Goal: Information Seeking & Learning: Learn about a topic

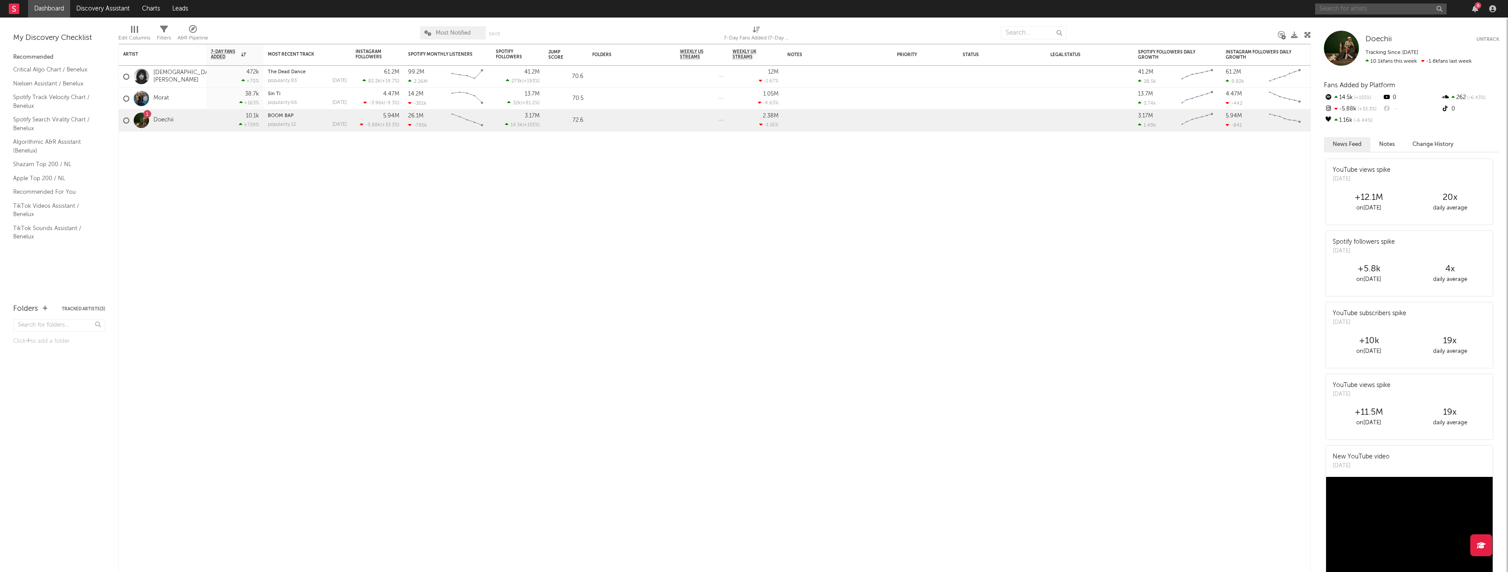
click at [1384, 6] on input "text" at bounding box center [1381, 9] width 132 height 11
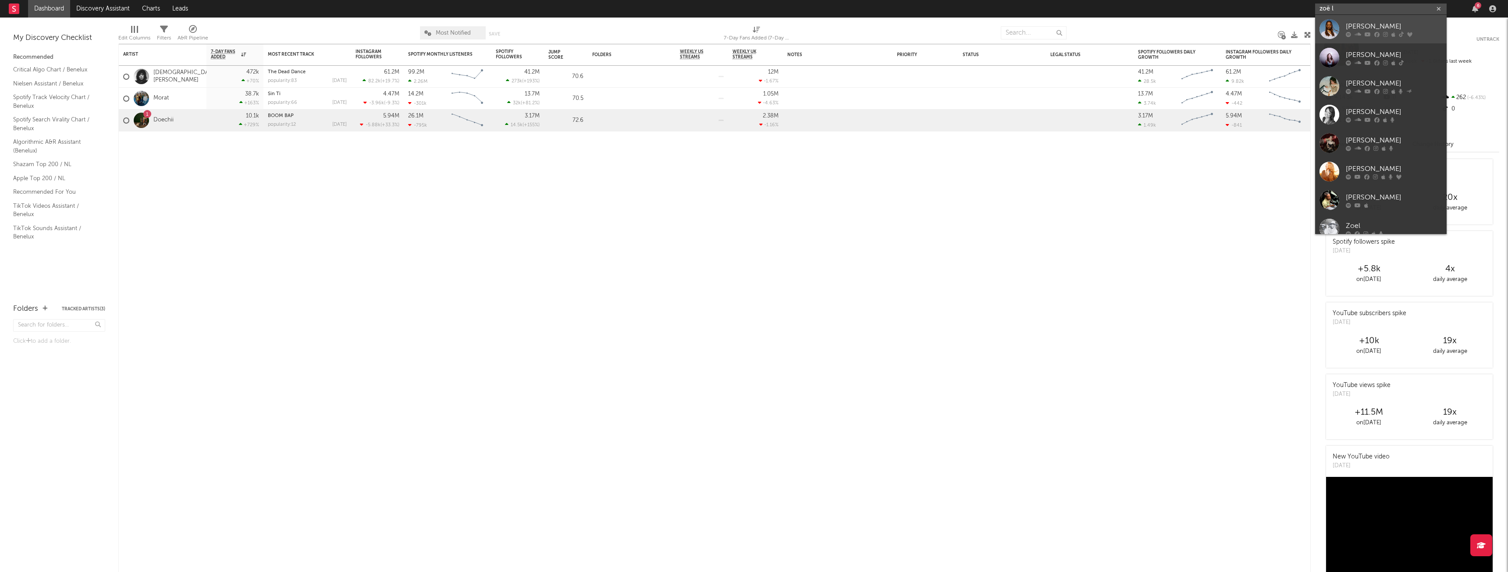
type input "zoë l"
click at [1403, 18] on link "[PERSON_NAME]" at bounding box center [1381, 29] width 132 height 28
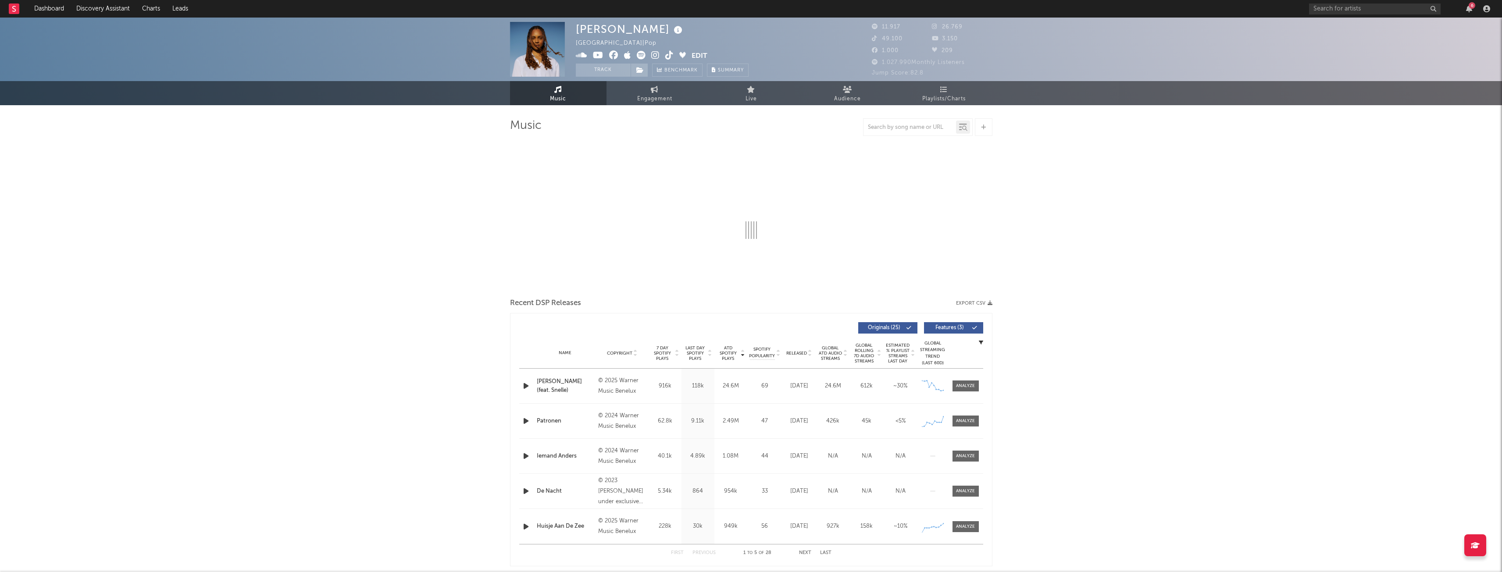
select select "6m"
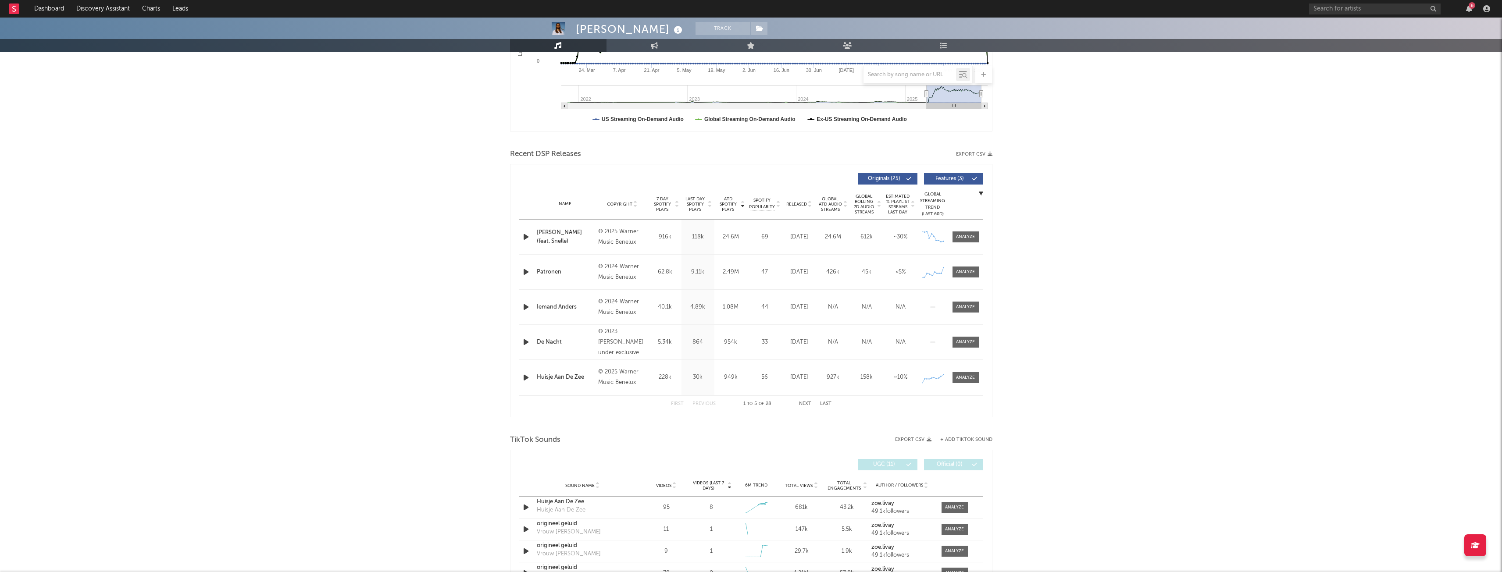
scroll to position [219, 0]
click at [670, 207] on span "7 Day Spotify Plays" at bounding box center [662, 204] width 23 height 16
click at [676, 207] on icon at bounding box center [677, 205] width 4 height 4
click at [676, 206] on icon at bounding box center [677, 205] width 4 height 4
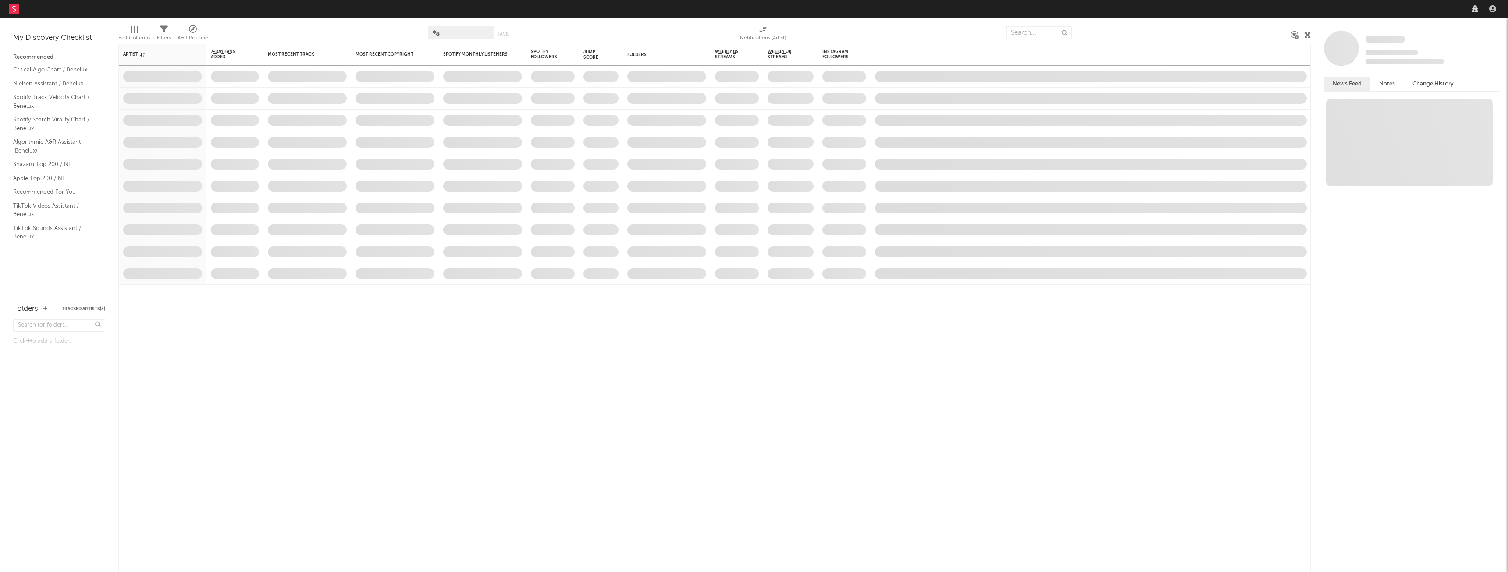
click at [1421, 364] on div at bounding box center [1411, 334] width 175 height 476
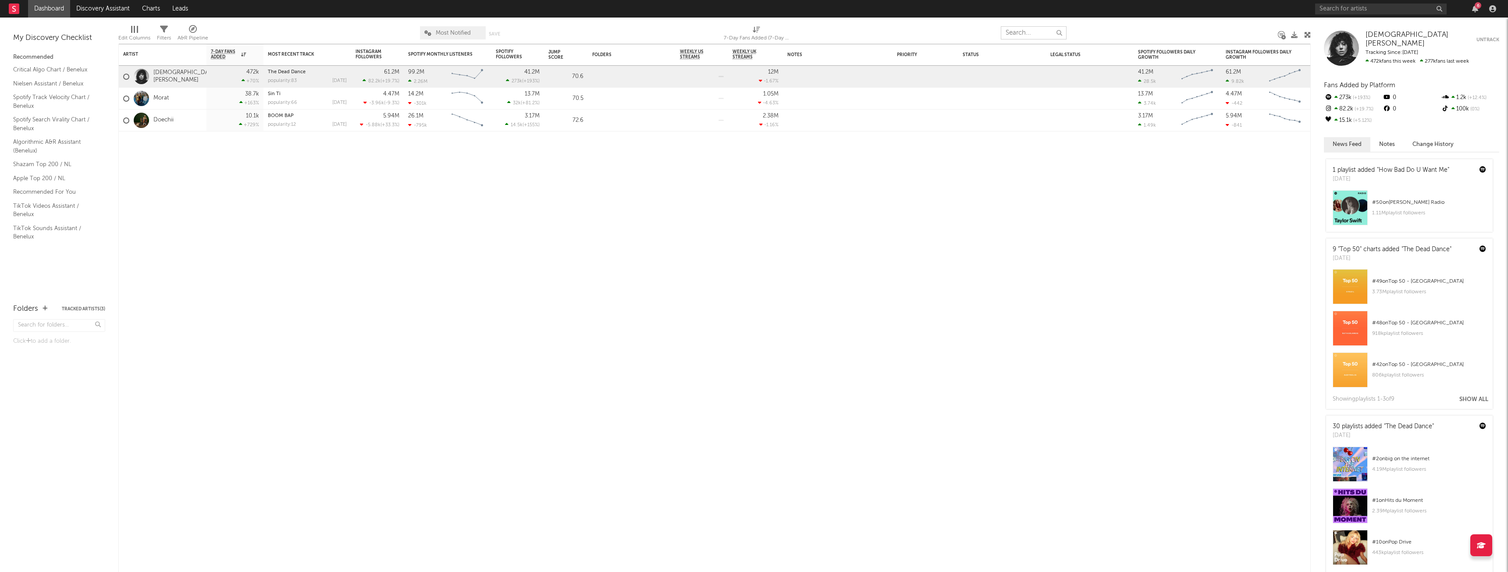
click at [1022, 35] on input "text" at bounding box center [1034, 32] width 66 height 13
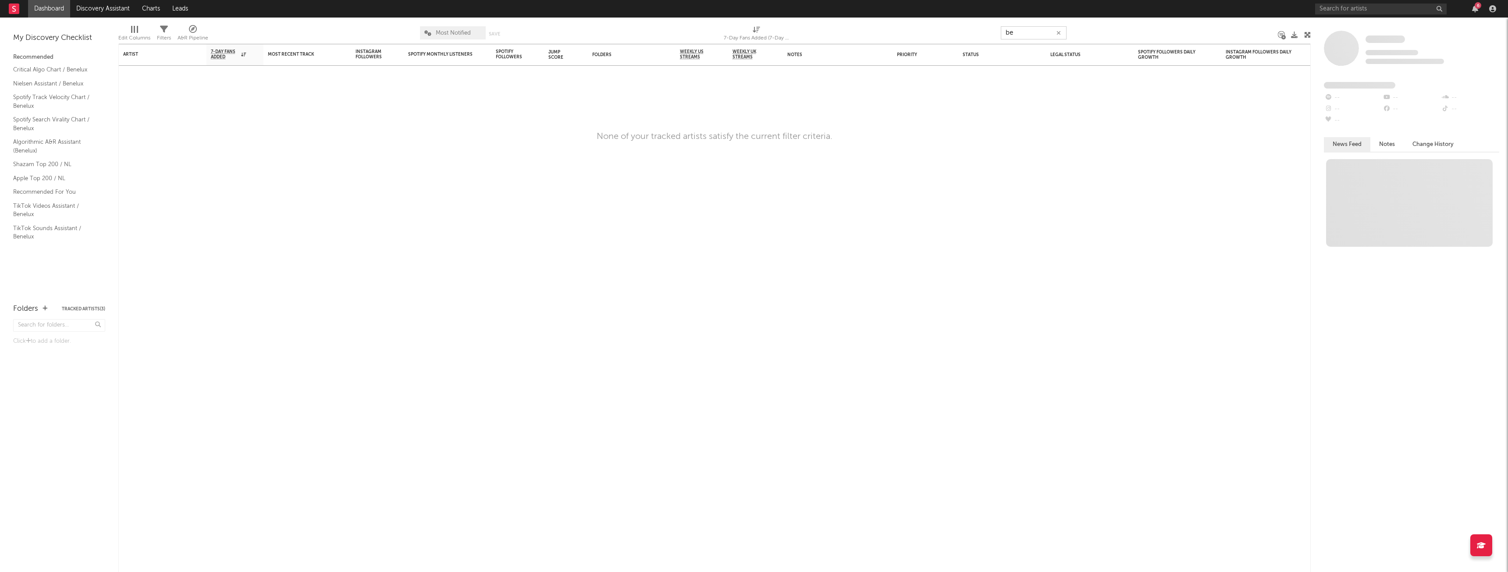
type input "b"
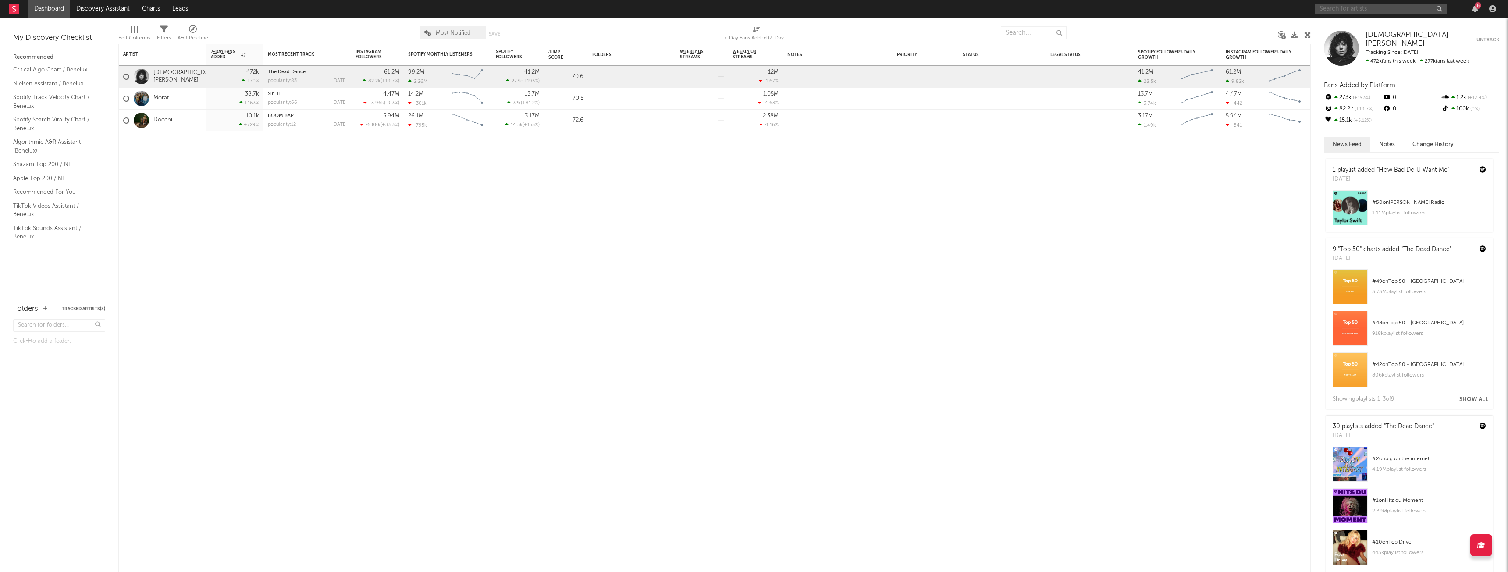
click at [1391, 6] on input "text" at bounding box center [1381, 9] width 132 height 11
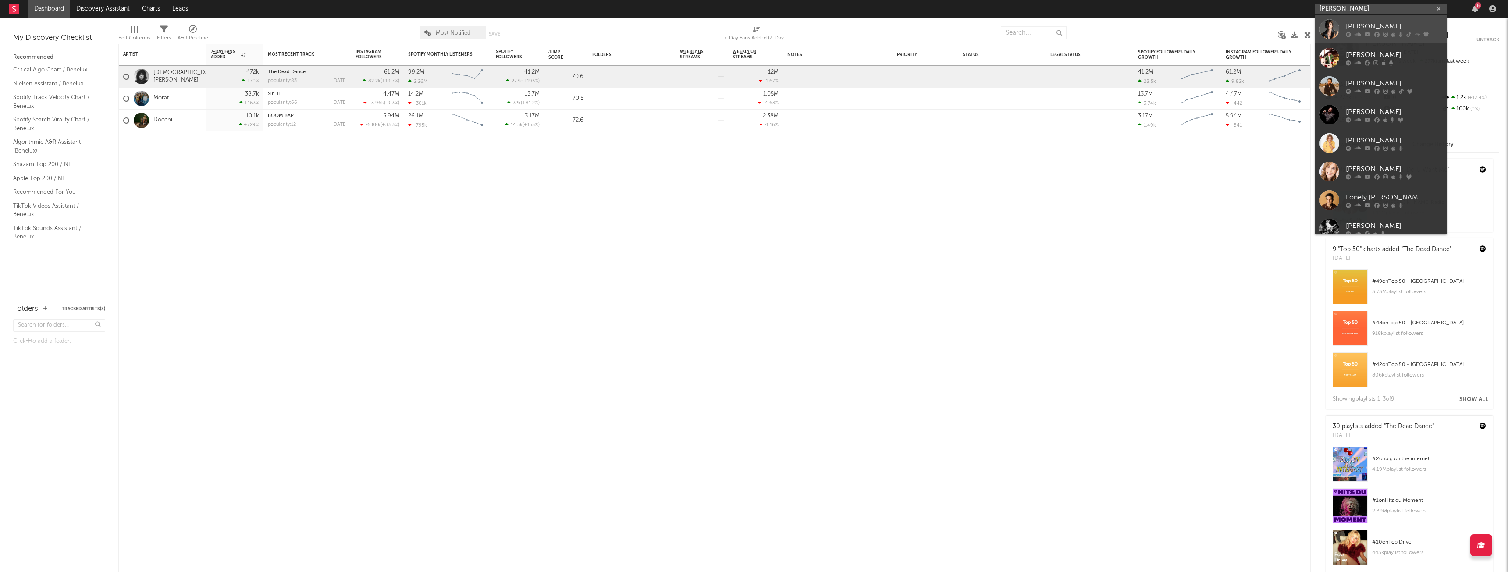
type input "[PERSON_NAME]"
click at [1373, 28] on div "[PERSON_NAME]" at bounding box center [1394, 26] width 96 height 11
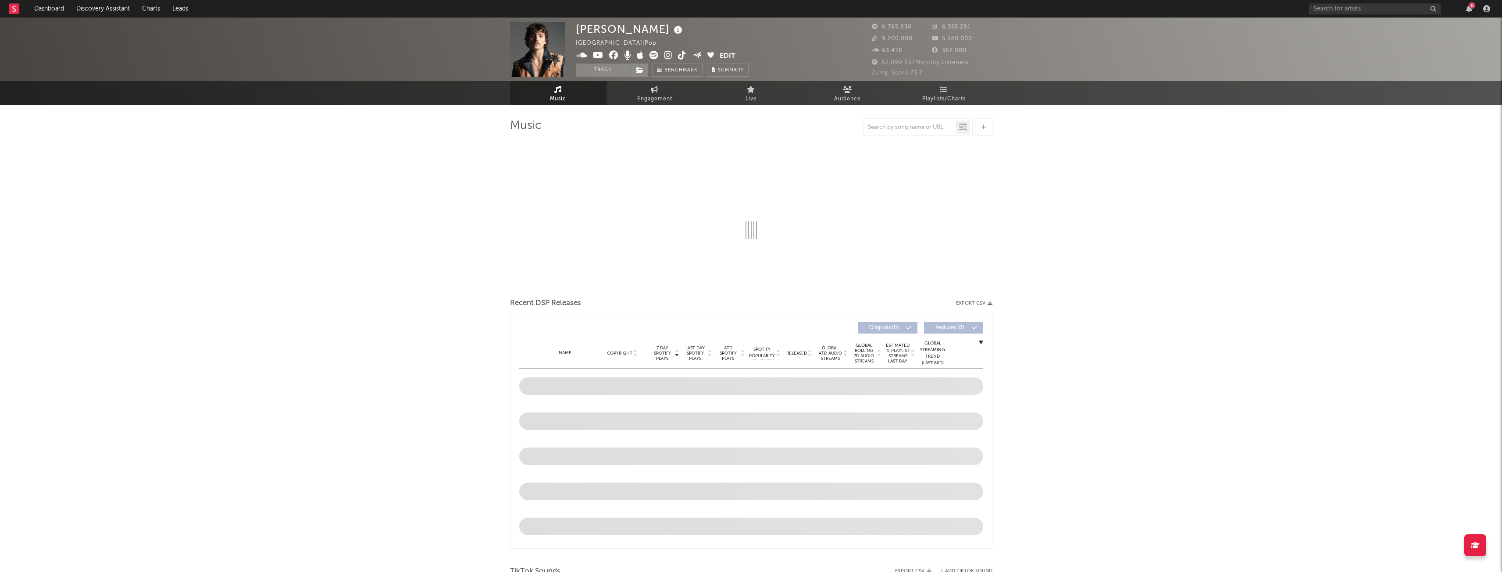
select select "6m"
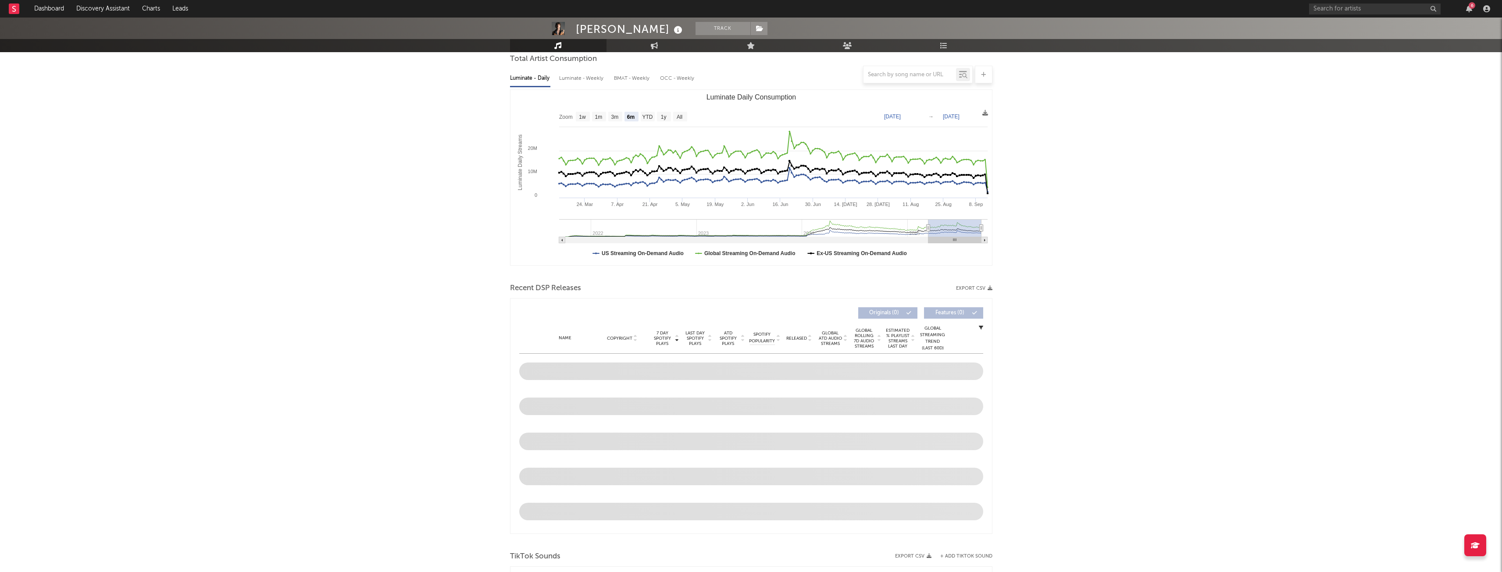
scroll to position [88, 0]
click at [1056, 359] on div "[PERSON_NAME] Track [GEOGRAPHIC_DATA] | Pop Edit Track Benchmark Summary 6.765.…" at bounding box center [751, 566] width 1502 height 1272
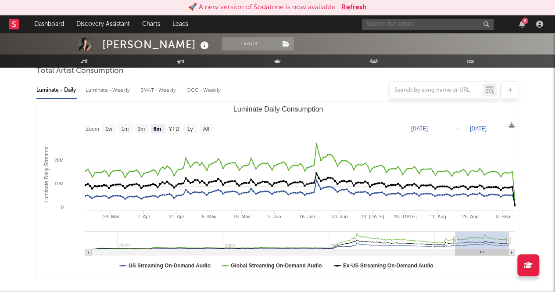
click at [406, 25] on input "text" at bounding box center [428, 24] width 132 height 11
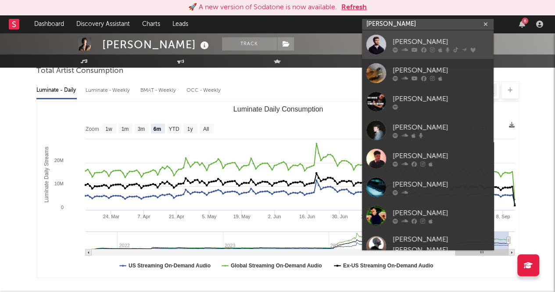
type input "[PERSON_NAME]"
click at [410, 43] on div "[PERSON_NAME]" at bounding box center [440, 41] width 96 height 11
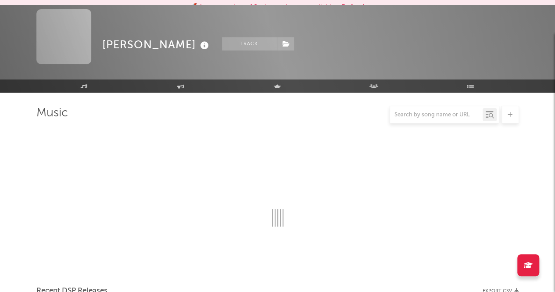
scroll to position [88, 0]
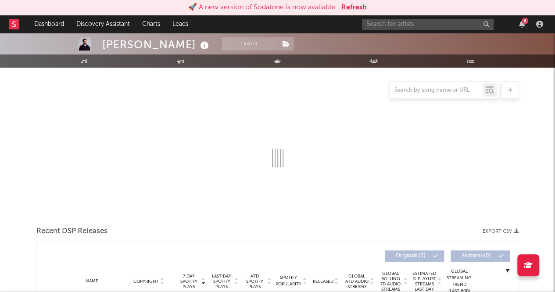
select select "6m"
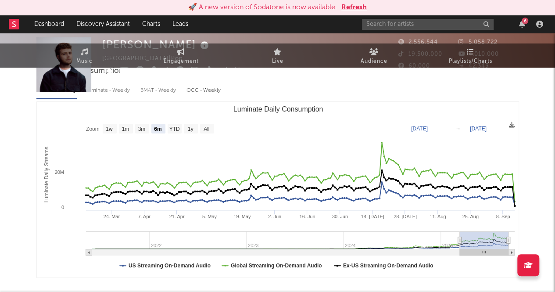
scroll to position [0, 0]
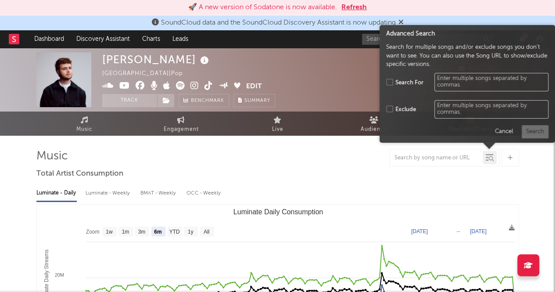
click at [484, 163] on div at bounding box center [489, 157] width 14 height 13
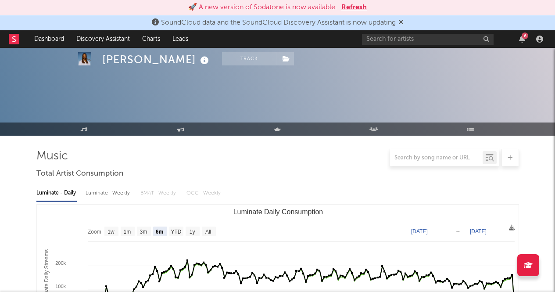
select select "6m"
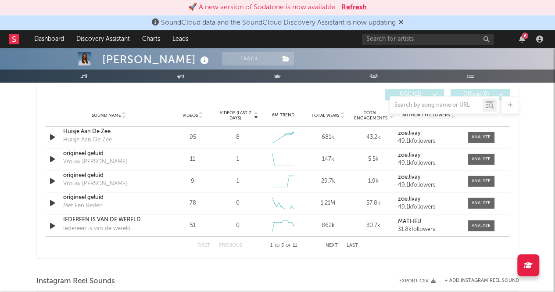
scroll to position [620, 0]
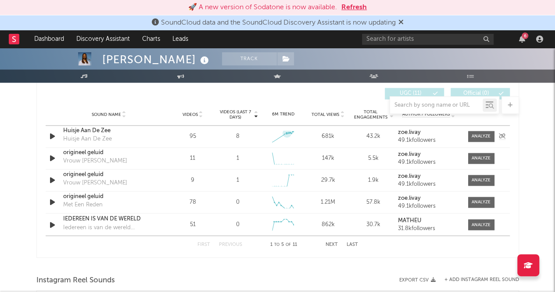
click at [286, 131] on icon at bounding box center [286, 132] width 3 height 3
drag, startPoint x: 286, startPoint y: 131, endPoint x: 335, endPoint y: 145, distance: 50.6
click at [335, 145] on div "Sound Name Huisje Aan De Zee Huisje Aan De Zee Videos 95 Videos (last 7 days) 8…" at bounding box center [278, 135] width 464 height 21
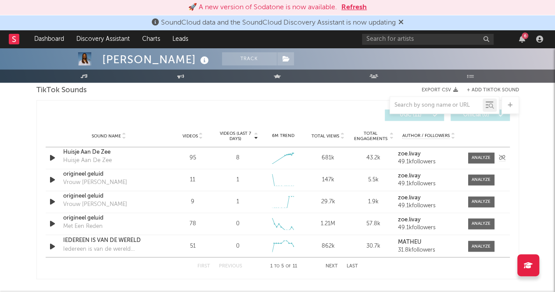
scroll to position [600, 0]
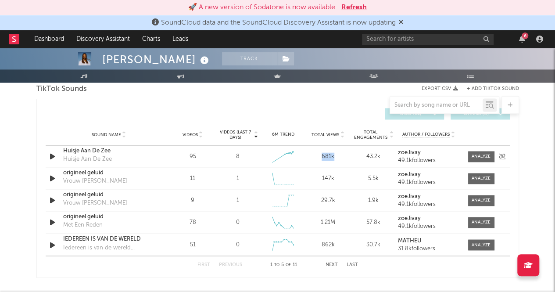
drag, startPoint x: 334, startPoint y: 156, endPoint x: 316, endPoint y: 155, distance: 18.4
click at [316, 155] on div "681k" at bounding box center [327, 156] width 41 height 9
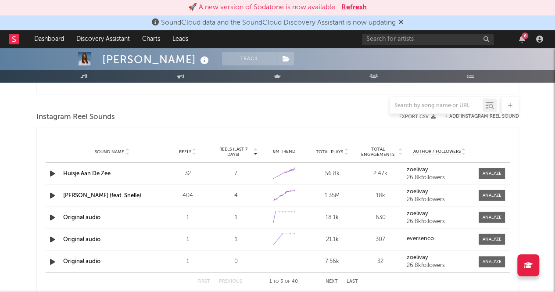
scroll to position [787, 0]
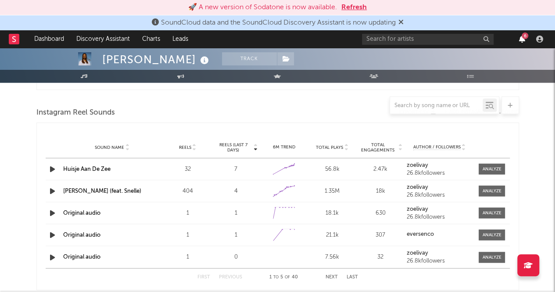
click at [519, 41] on icon "button" at bounding box center [522, 39] width 6 height 7
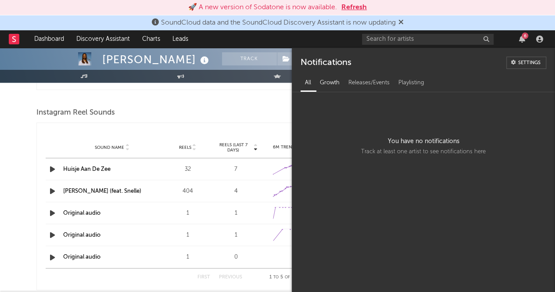
click at [330, 85] on div "Growth" at bounding box center [329, 82] width 28 height 15
click at [360, 89] on div "Releases/Events" at bounding box center [369, 82] width 50 height 15
click at [412, 87] on div "Playlisting" at bounding box center [411, 82] width 35 height 15
click at [262, 103] on div at bounding box center [277, 105] width 482 height 18
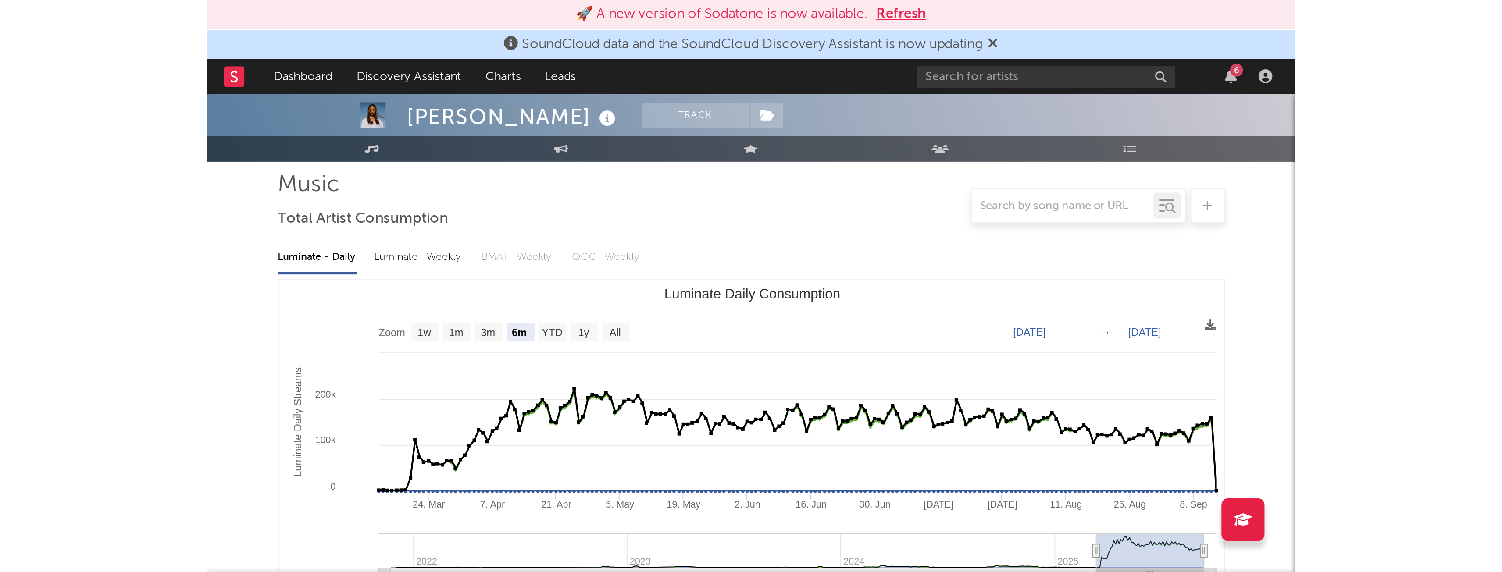
scroll to position [0, 0]
